Goal: Information Seeking & Learning: Check status

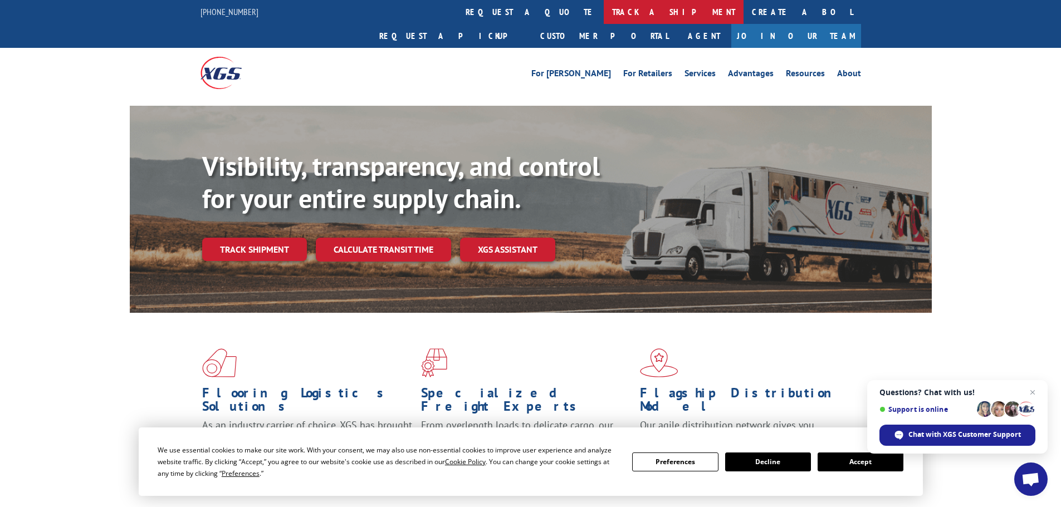
click at [604, 13] on link "track a shipment" at bounding box center [674, 12] width 140 height 24
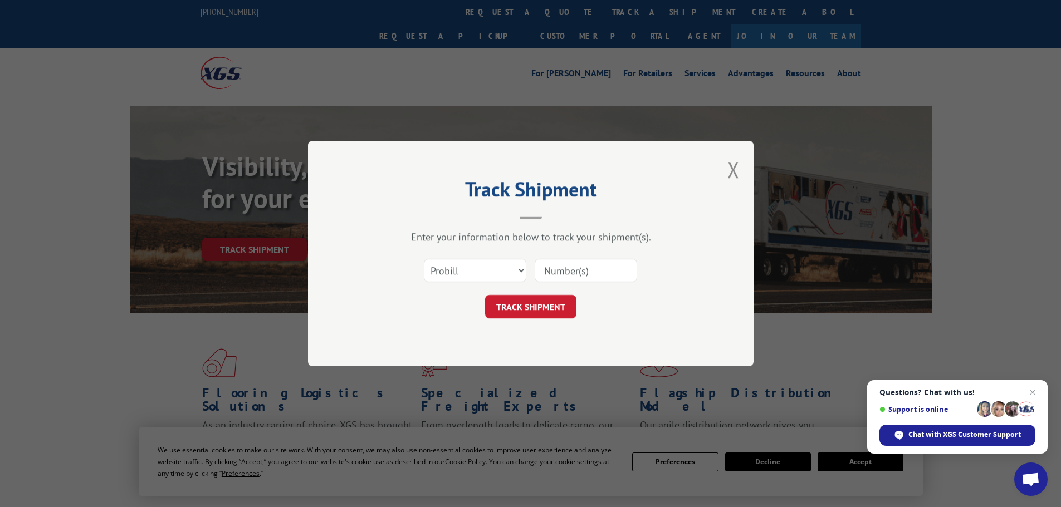
click at [453, 283] on div "Select category... Probill BOL PO" at bounding box center [474, 271] width 101 height 26
click at [452, 279] on select "Select category... Probill BOL PO" at bounding box center [475, 270] width 102 height 23
select select "po"
click at [424, 259] on select "Select category... Probill BOL PO" at bounding box center [475, 270] width 102 height 23
click at [560, 273] on input at bounding box center [585, 270] width 102 height 23
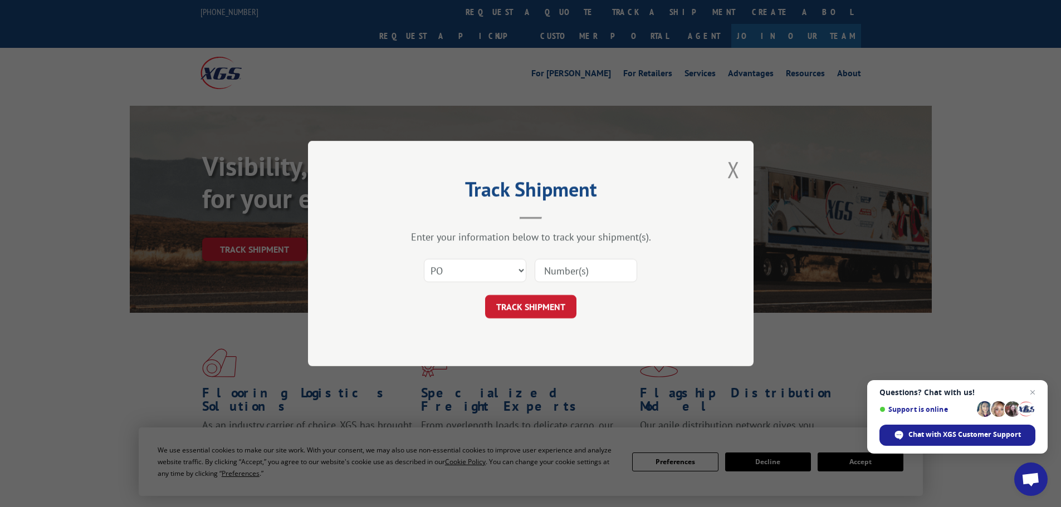
paste input "08549476"
type input "08549476"
click at [536, 307] on button "TRACK SHIPMENT" at bounding box center [530, 306] width 91 height 23
